Goal: Navigation & Orientation: Go to known website

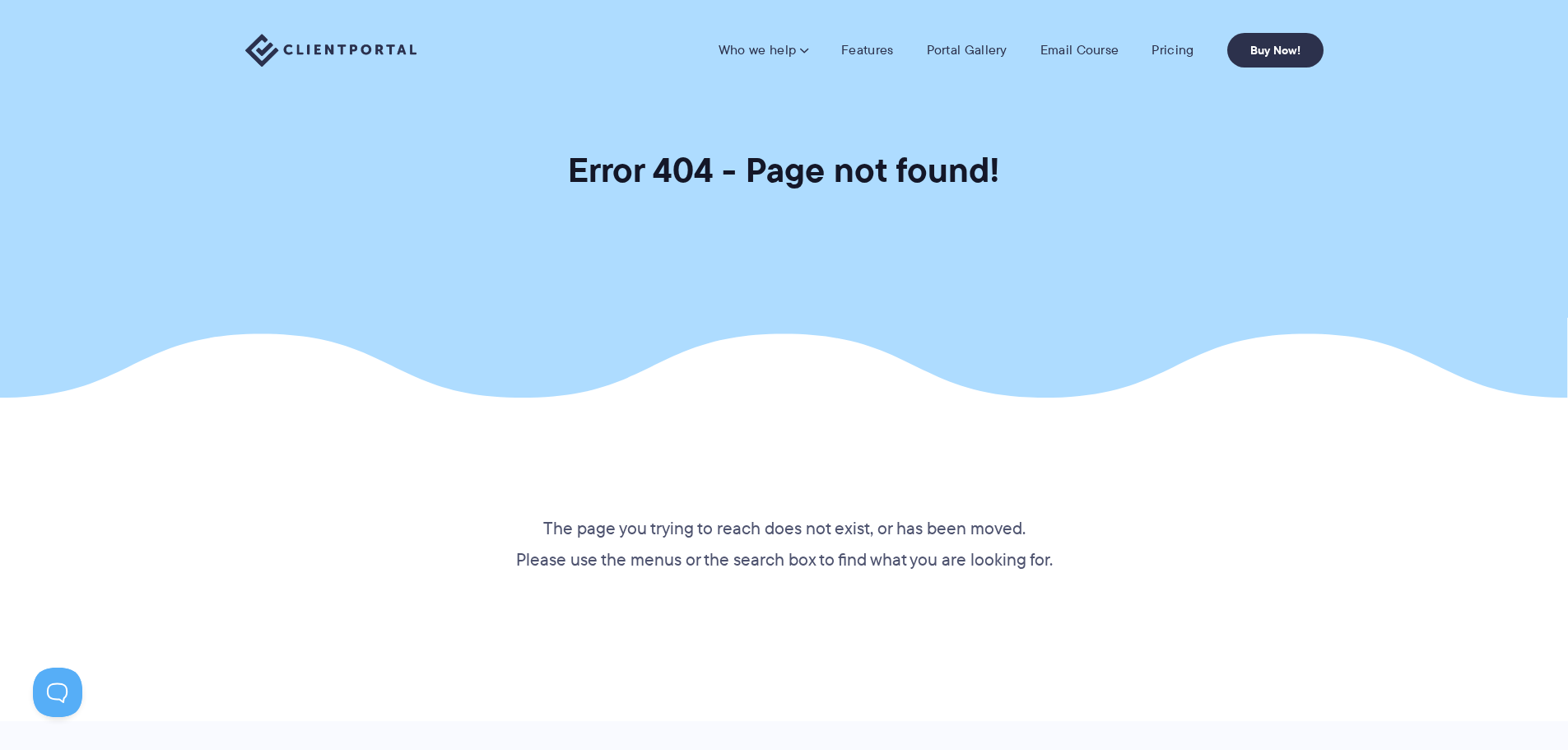
click at [1198, 141] on section "Error 404 - Page not found!" at bounding box center [784, 199] width 1568 height 398
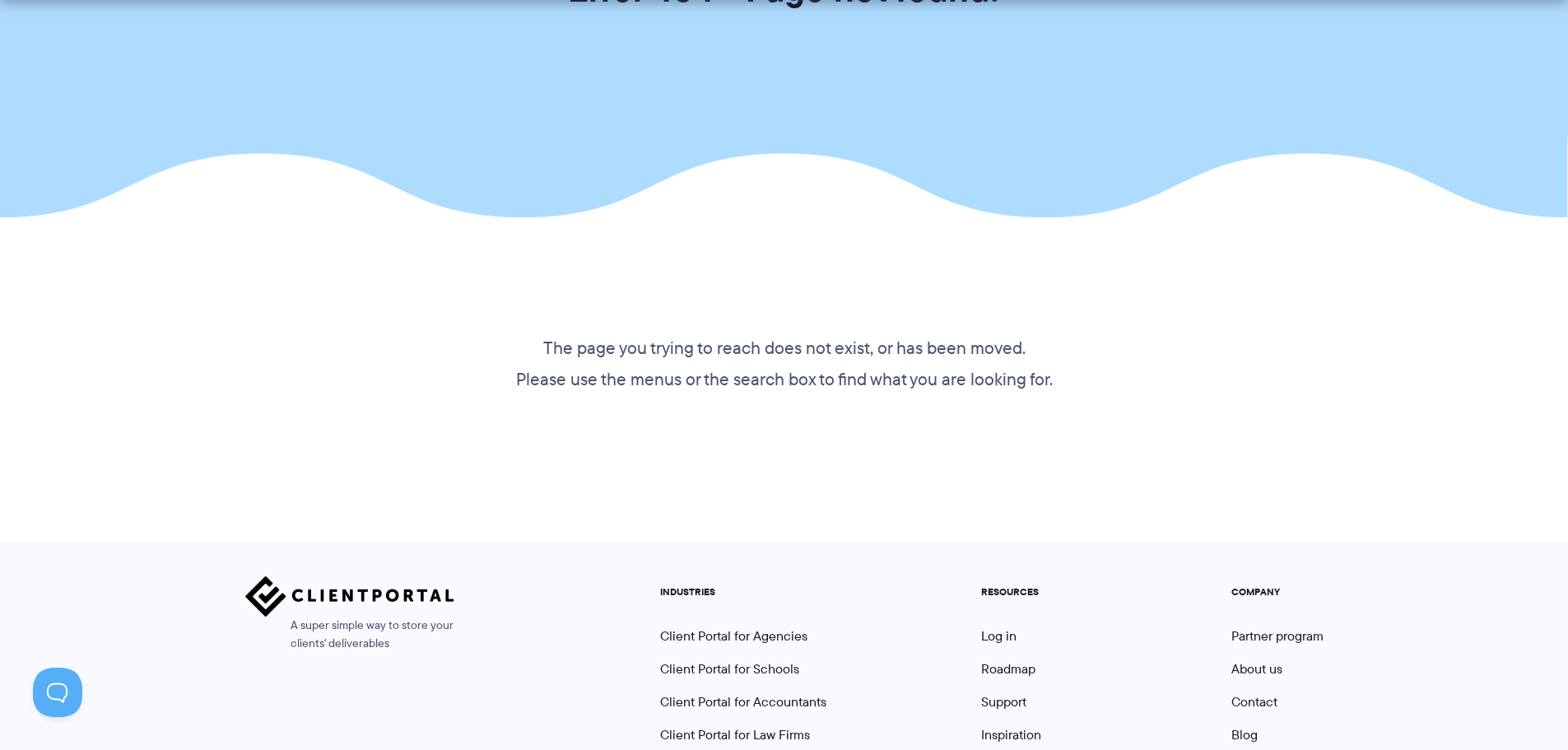
scroll to position [344, 0]
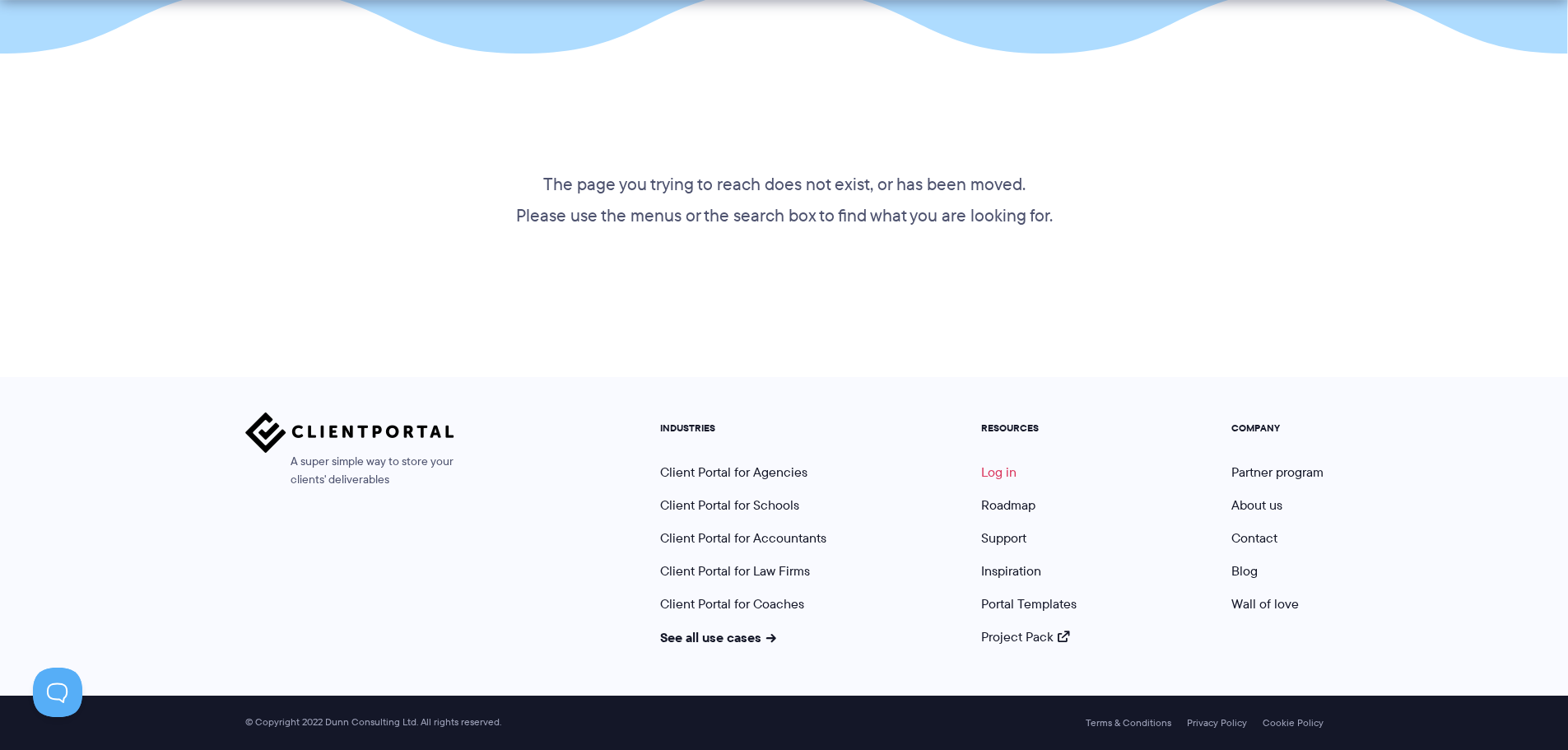
click at [1004, 474] on link "Log in" at bounding box center [998, 472] width 36 height 19
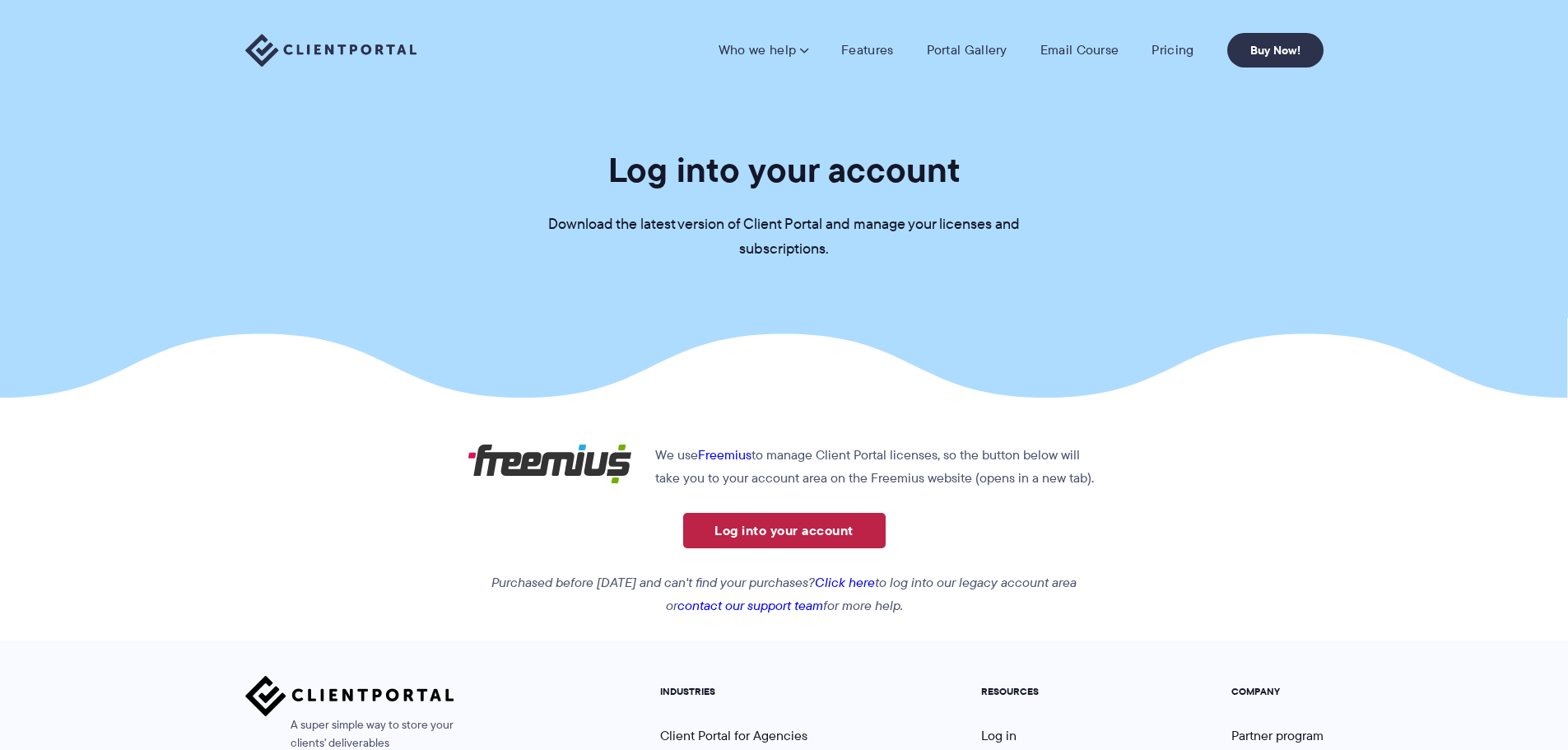
click at [792, 529] on link "Log into your account" at bounding box center [785, 530] width 203 height 36
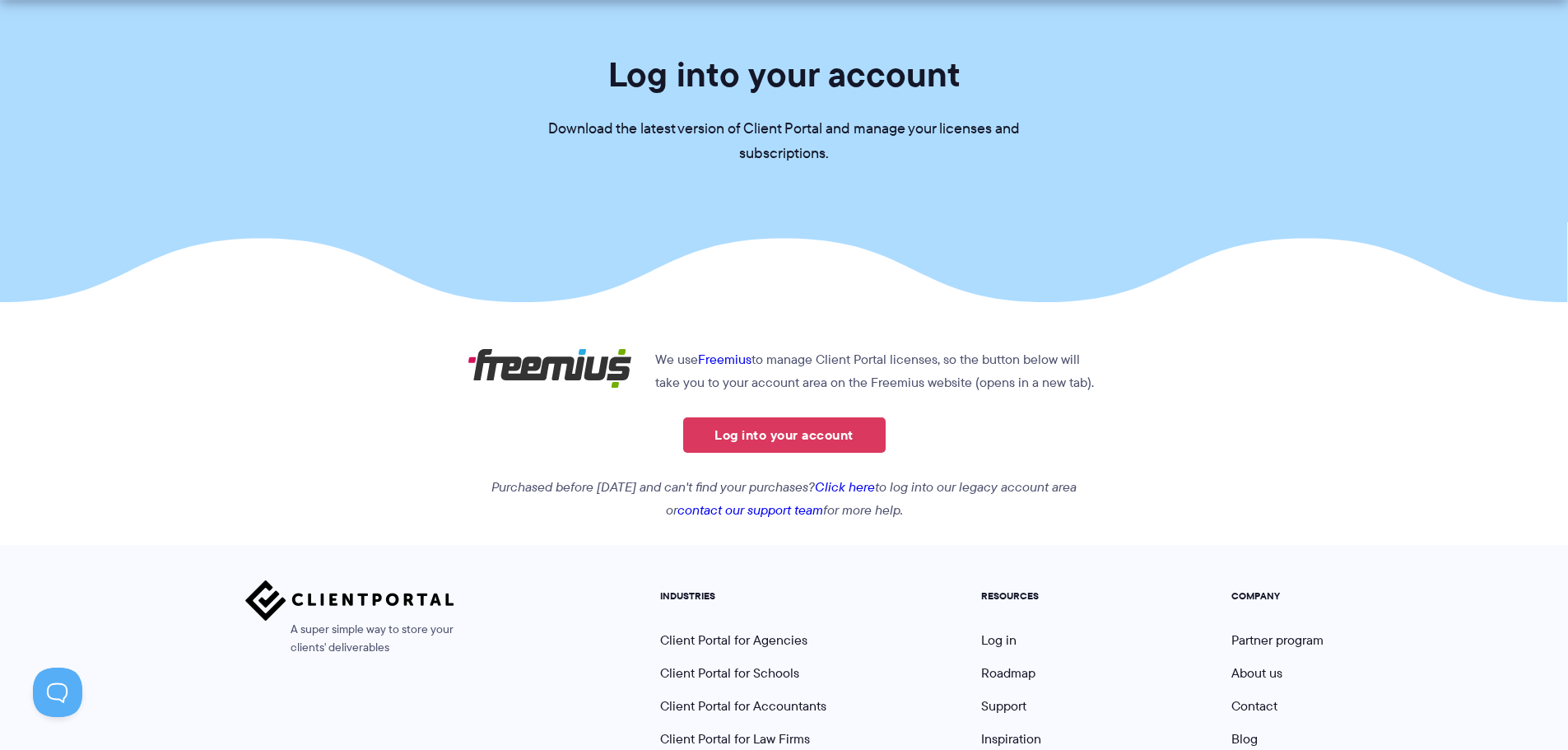
scroll to position [264, 0]
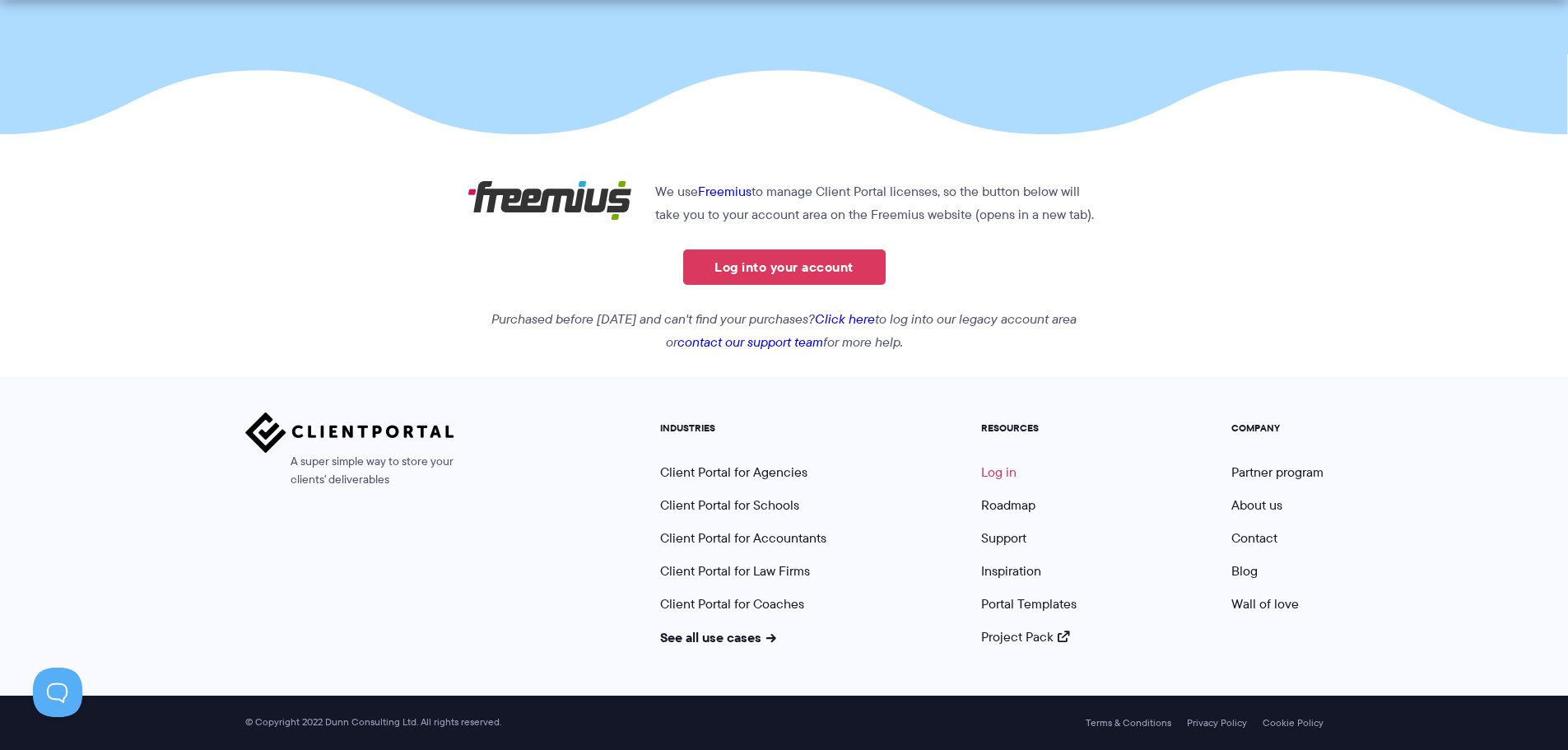
click at [1004, 468] on link "Log in" at bounding box center [998, 472] width 36 height 19
click at [785, 264] on link "Log into your account" at bounding box center [785, 266] width 203 height 36
